Goal: Information Seeking & Learning: Learn about a topic

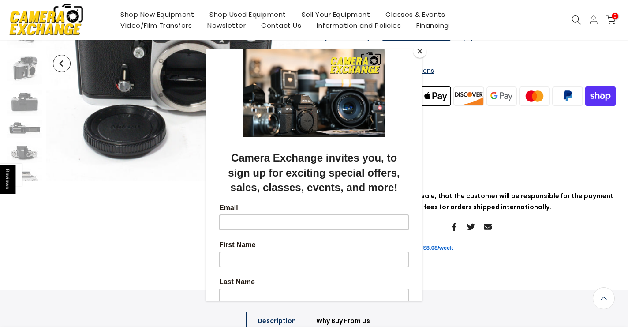
scroll to position [157, 0]
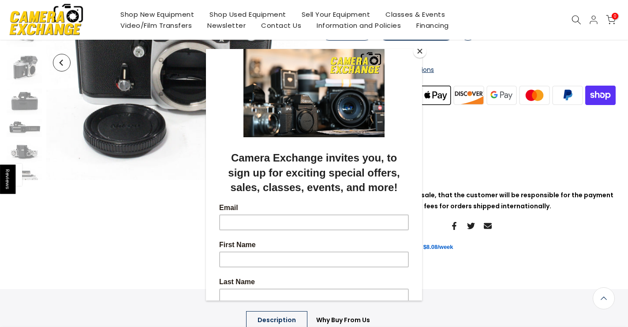
click at [419, 49] on button "Close" at bounding box center [419, 51] width 13 height 13
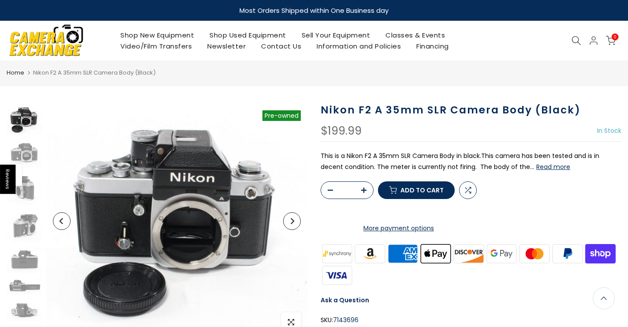
scroll to position [0, 0]
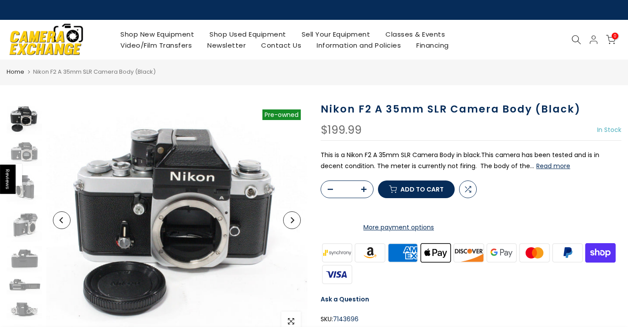
click at [250, 36] on link "Shop Used Equipment" at bounding box center [248, 34] width 92 height 11
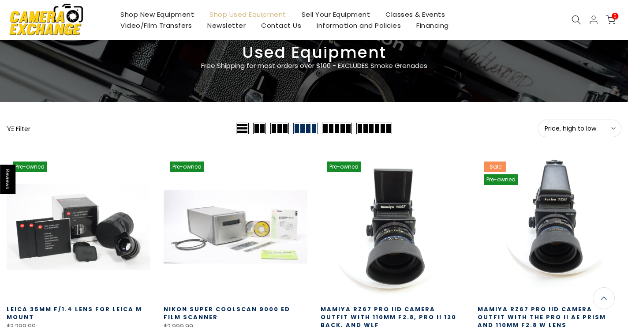
scroll to position [40, 0]
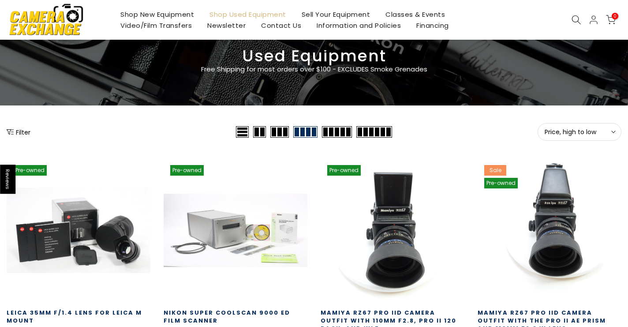
click at [26, 132] on button "Filter" at bounding box center [19, 131] width 24 height 9
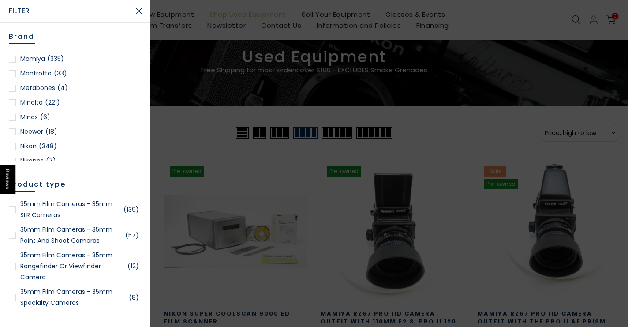
scroll to position [712, 0]
click at [48, 144] on span "(348)" at bounding box center [48, 144] width 18 height 11
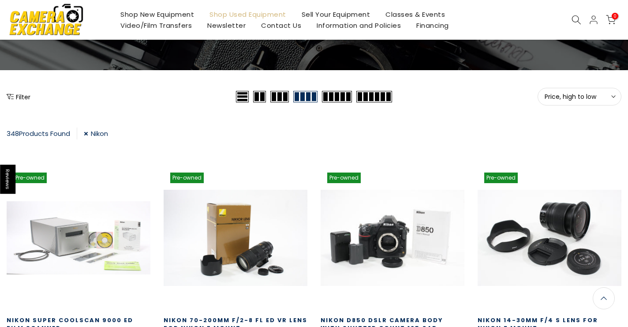
scroll to position [75, 0]
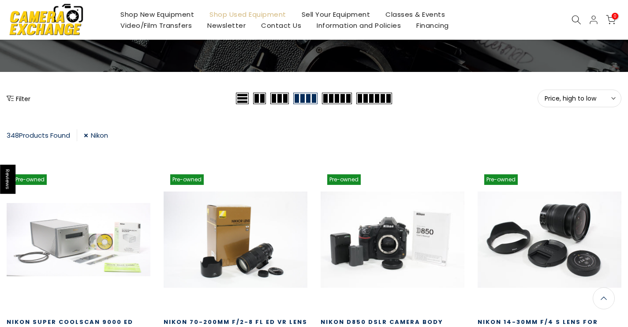
click at [26, 97] on button "Filter" at bounding box center [19, 98] width 24 height 9
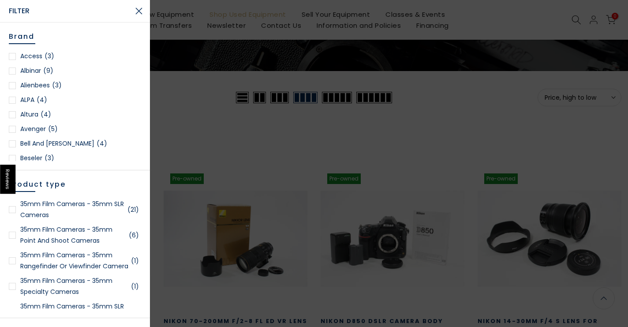
click at [91, 203] on link "35mm Film Cameras - 35mm SLR Cameras (21)" at bounding box center [75, 209] width 132 height 22
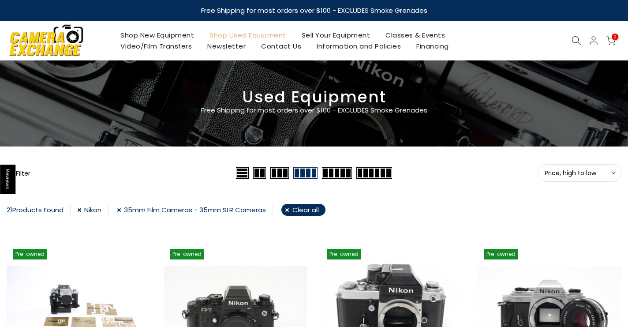
click at [577, 170] on span "Price, high to low" at bounding box center [580, 173] width 70 height 8
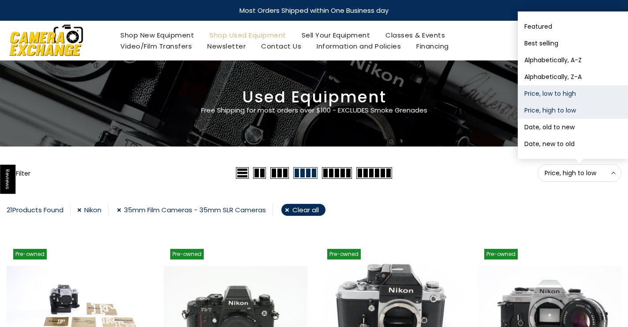
click at [558, 91] on button "Price, low to high" at bounding box center [573, 93] width 110 height 17
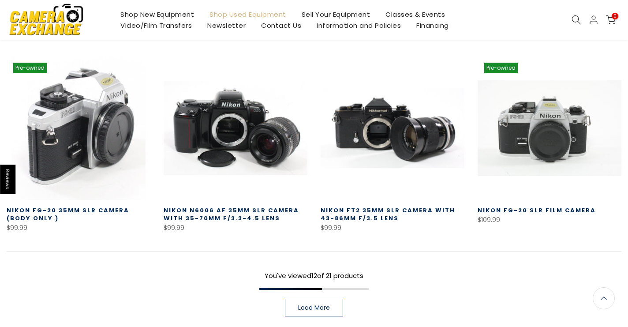
scroll to position [575, 0]
click at [321, 306] on span "Load More" at bounding box center [314, 308] width 32 height 6
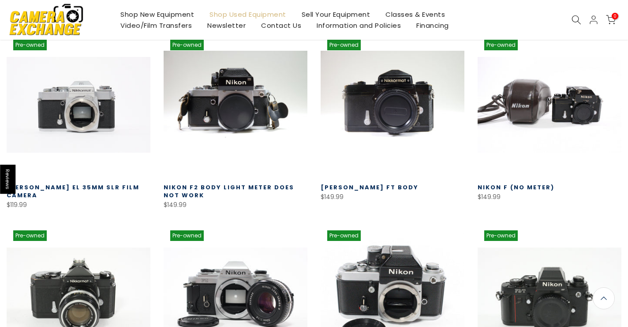
scroll to position [764, 0]
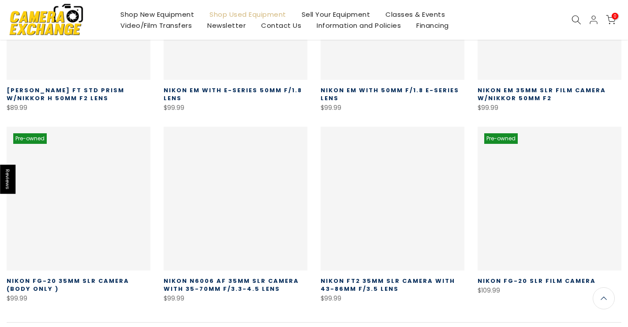
scroll to position [155, 0]
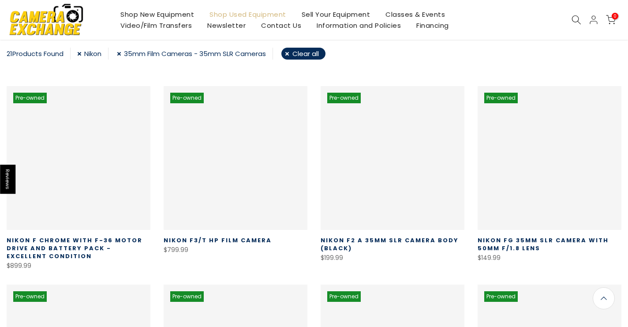
scroll to position [154, 0]
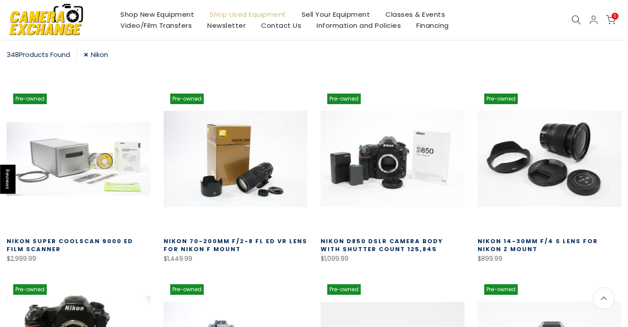
scroll to position [40, 0]
